Goal: Transaction & Acquisition: Subscribe to service/newsletter

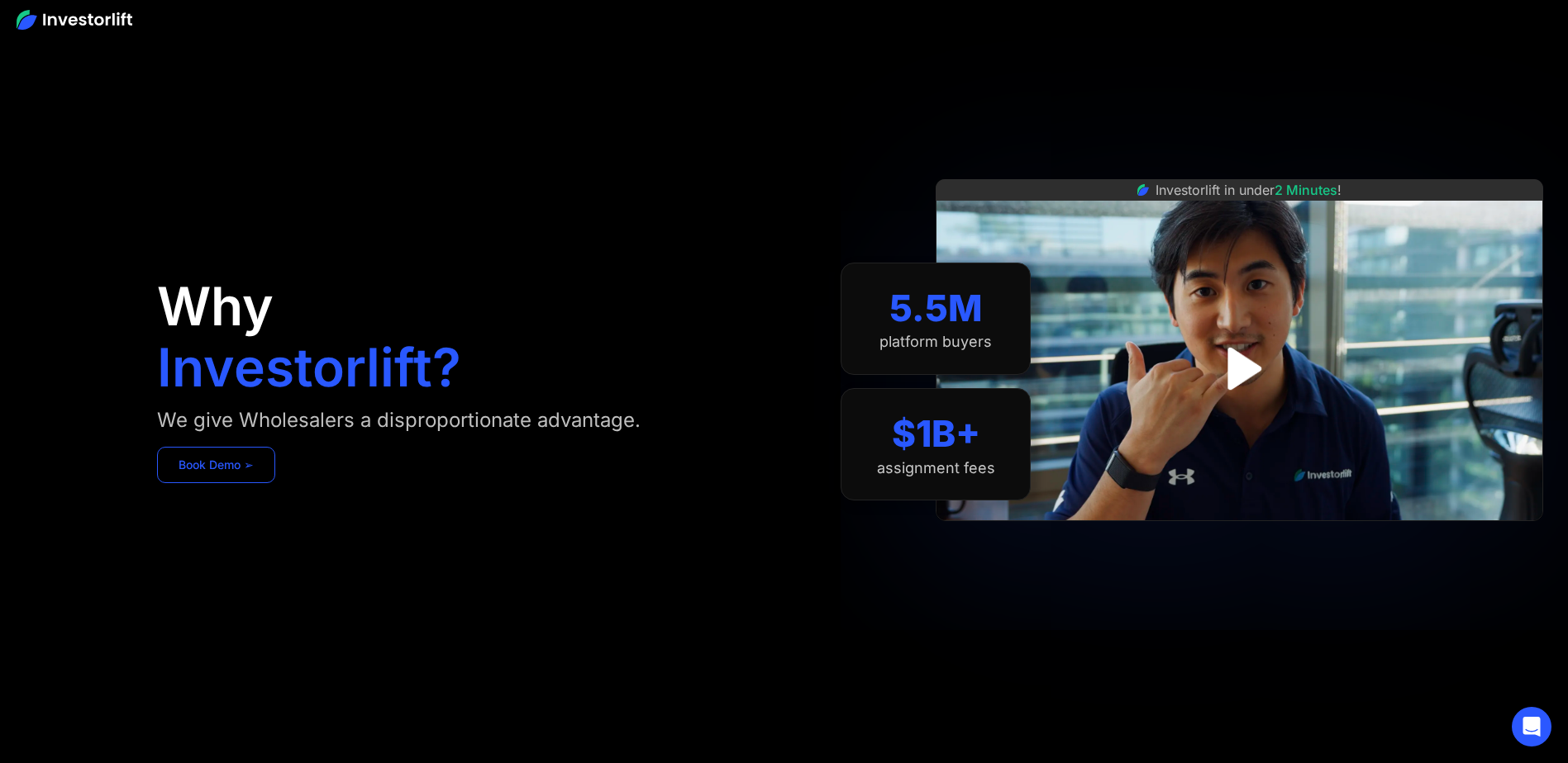
click at [263, 476] on link "Book Demo ➢" at bounding box center [216, 465] width 118 height 37
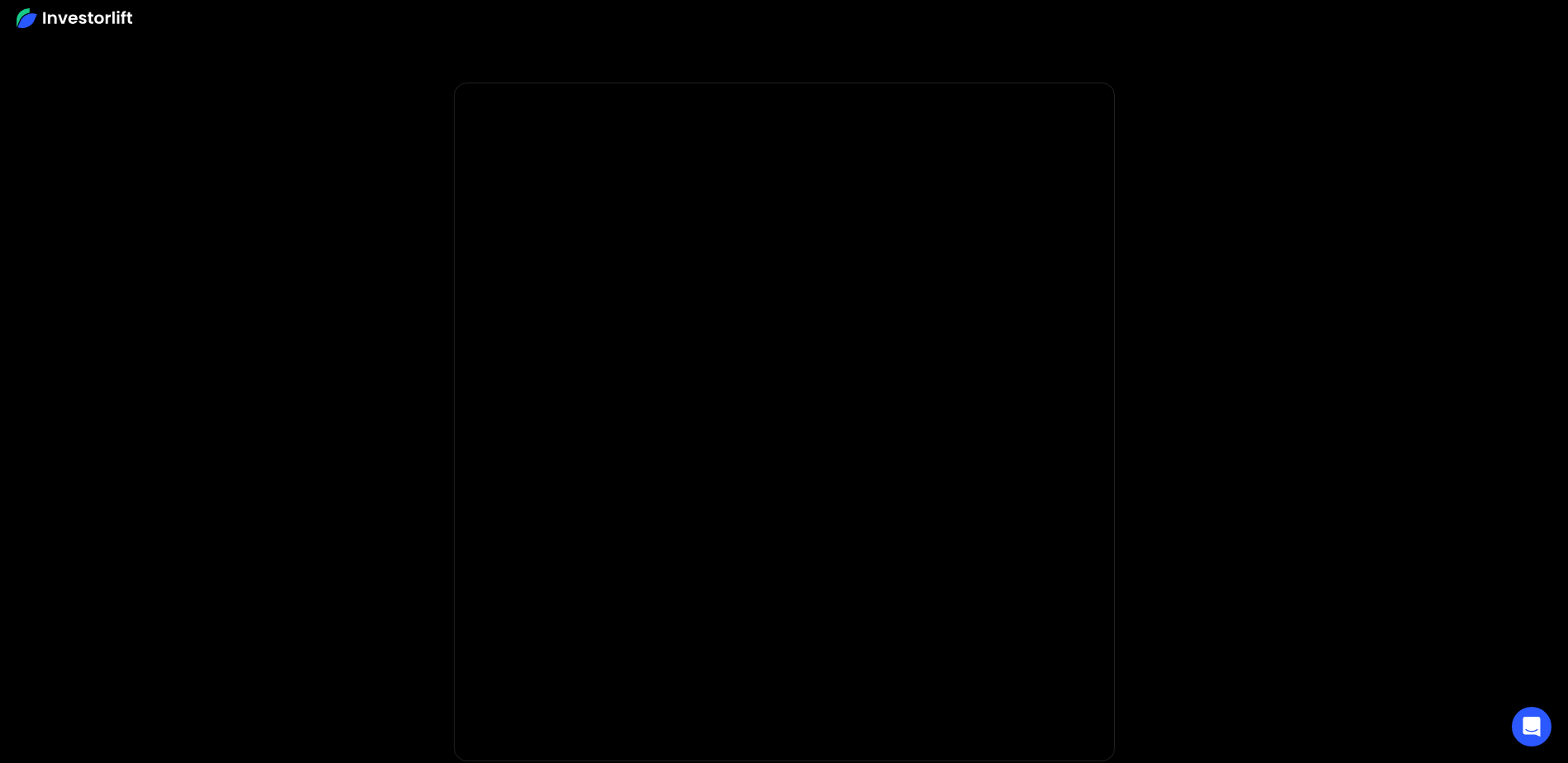
click at [1187, 235] on body "**********" at bounding box center [784, 494] width 1568 height 988
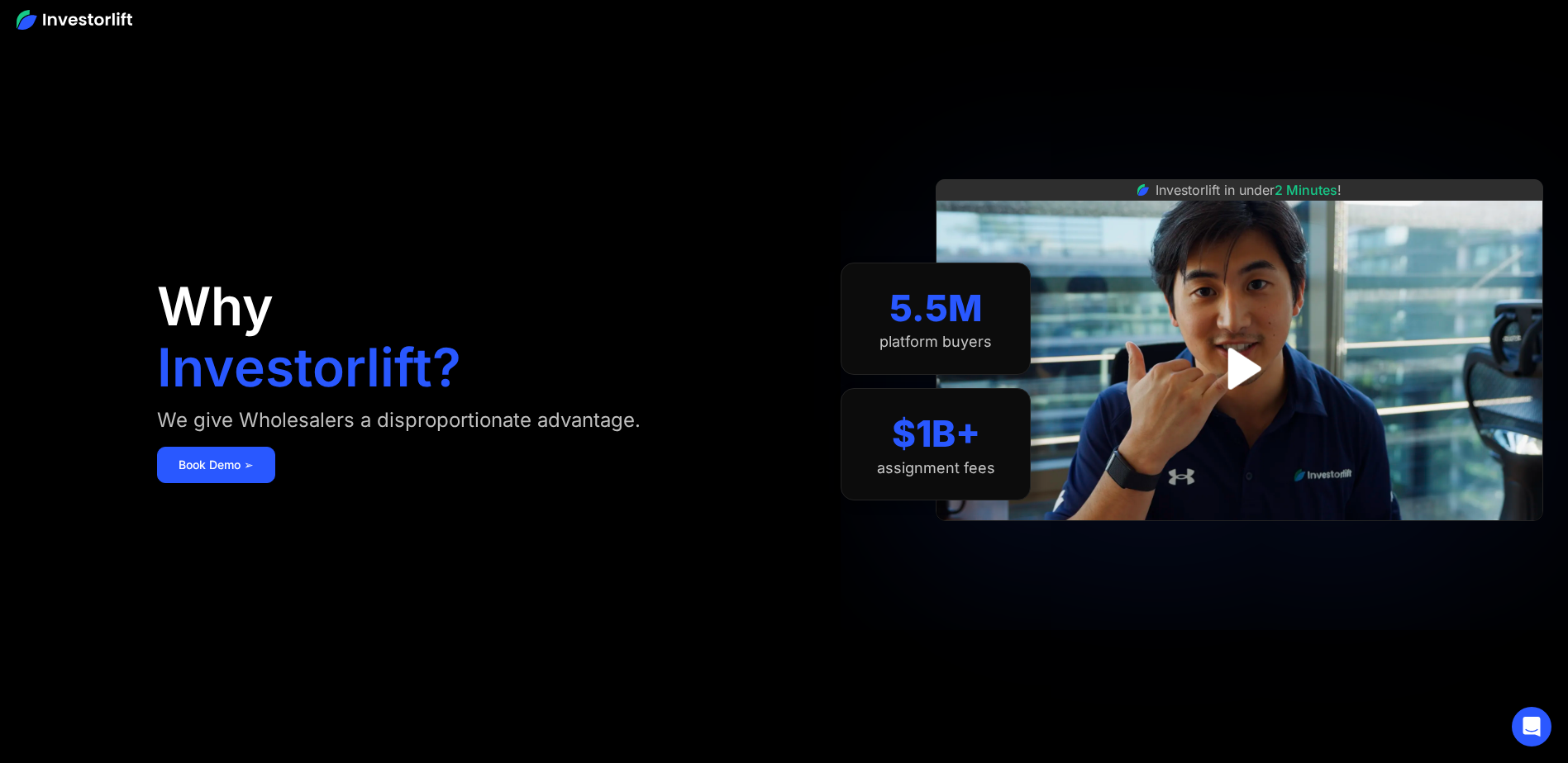
click at [81, 18] on img at bounding box center [74, 20] width 116 height 20
click at [30, 16] on img at bounding box center [74, 20] width 116 height 20
click at [199, 457] on link "Book Demo ➢" at bounding box center [216, 465] width 118 height 37
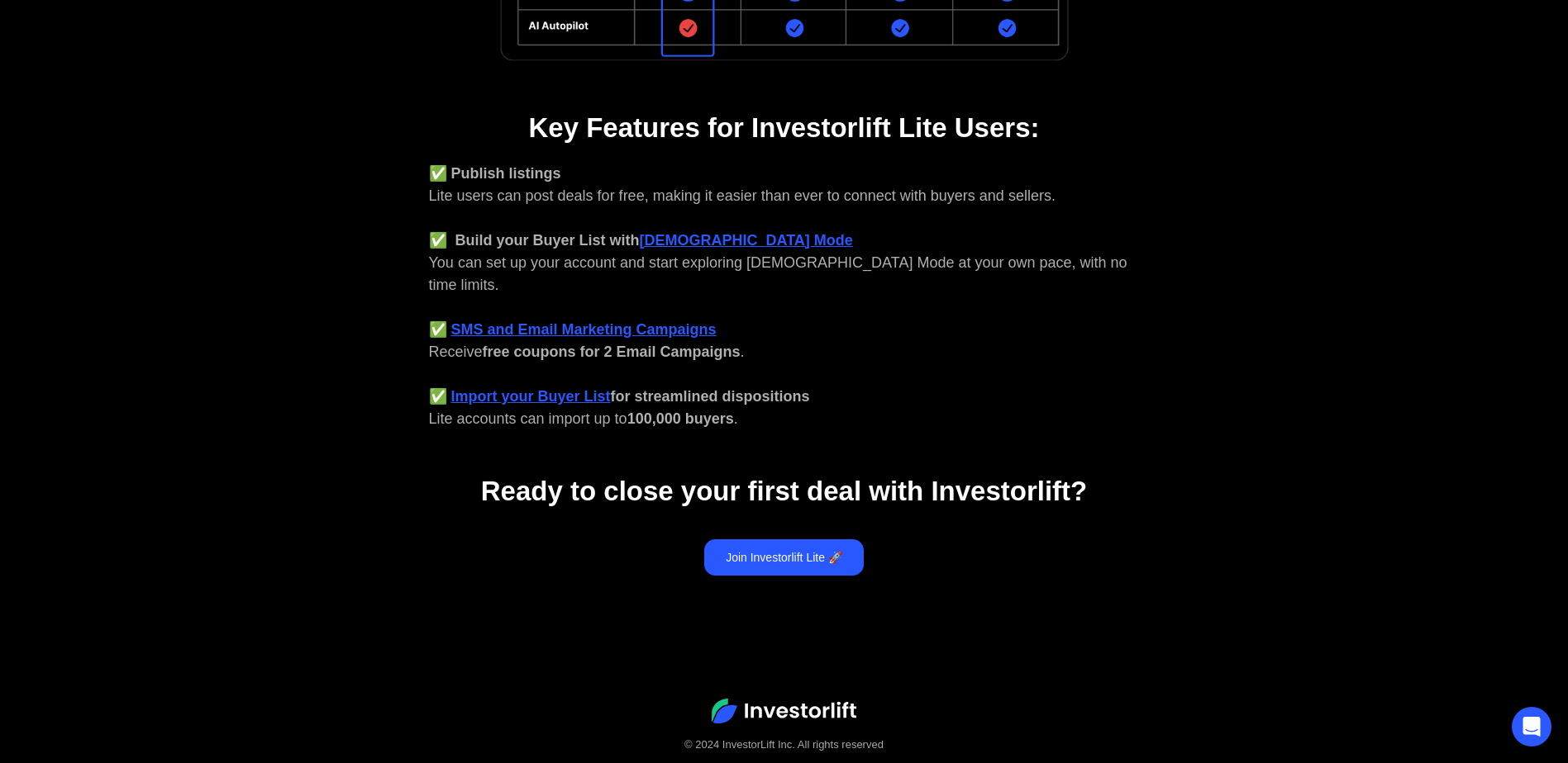
scroll to position [609, 0]
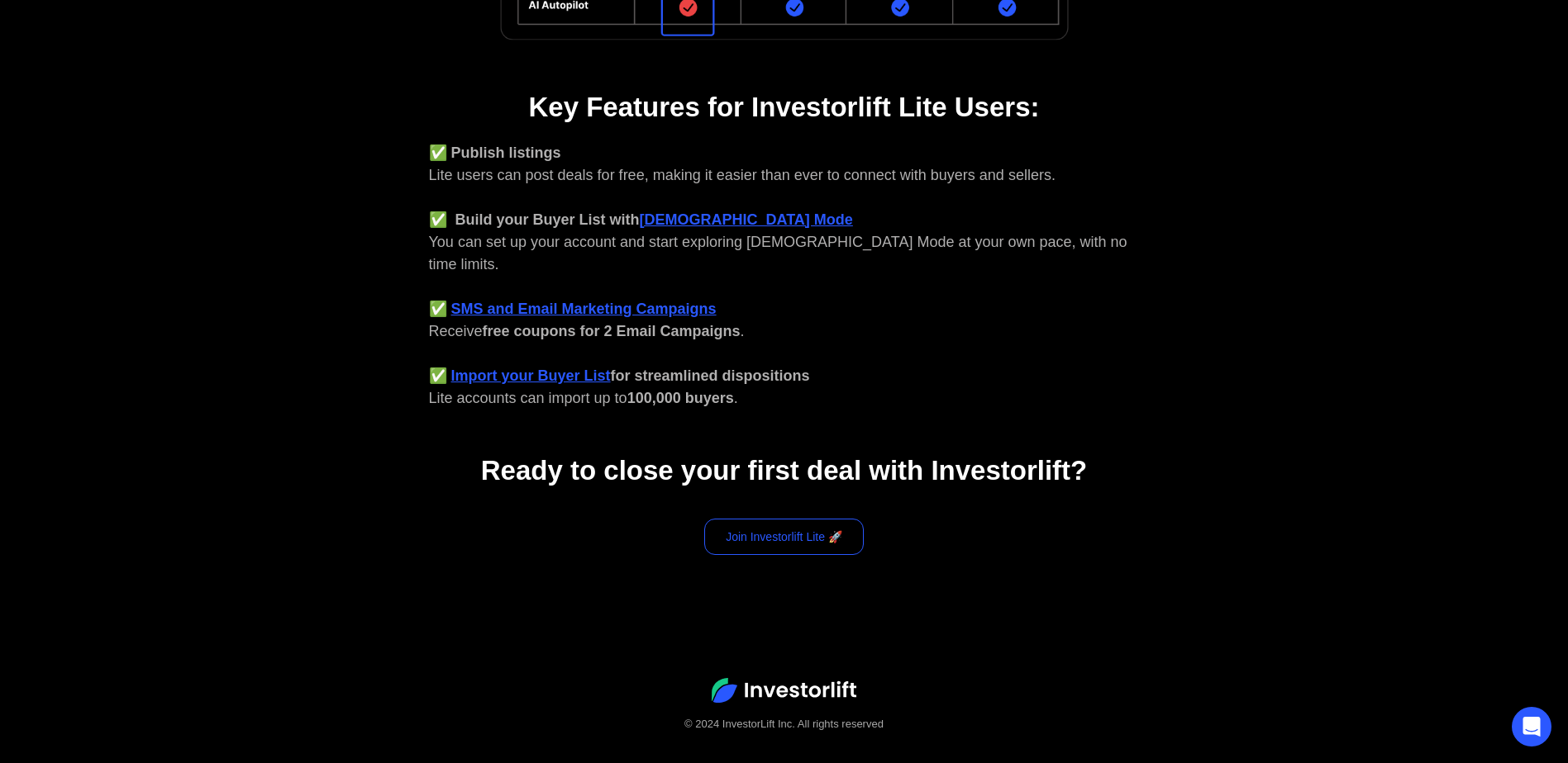
click at [781, 518] on link "Join Investorlift Lite 🚀" at bounding box center [784, 537] width 160 height 37
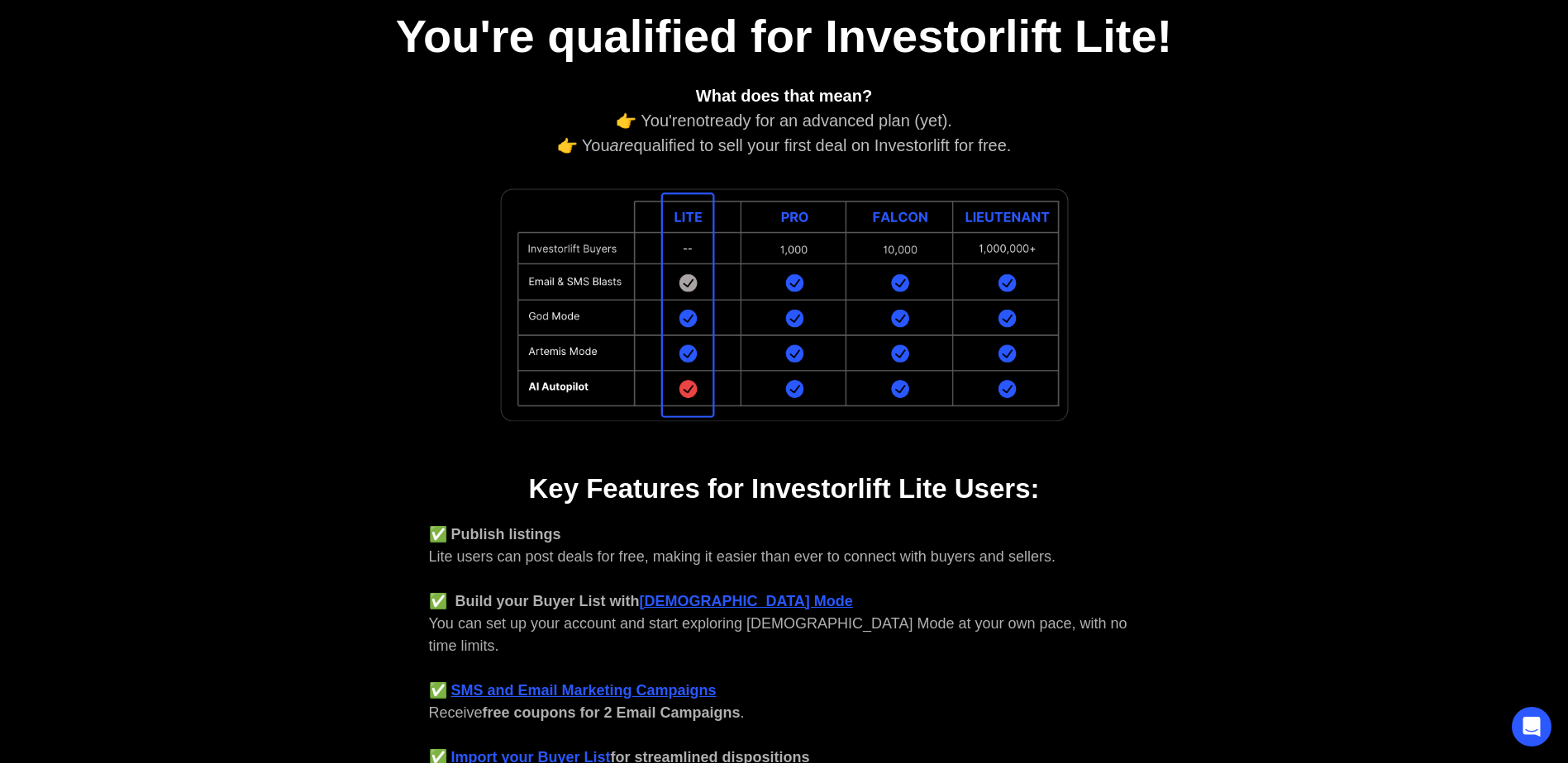
scroll to position [0, 0]
